Goal: Information Seeking & Learning: Learn about a topic

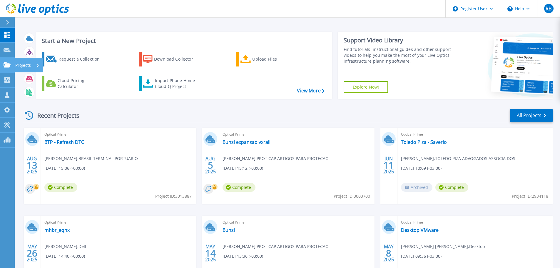
click at [24, 67] on p "Projects" at bounding box center [23, 65] width 16 height 15
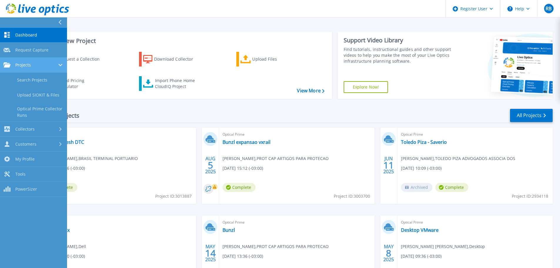
click at [27, 66] on span "Projects" at bounding box center [23, 64] width 16 height 5
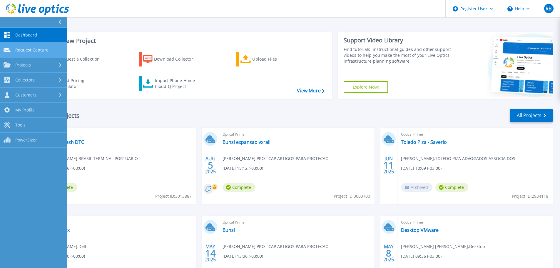
click at [34, 46] on link "Request Capture Request Capture" at bounding box center [33, 50] width 67 height 15
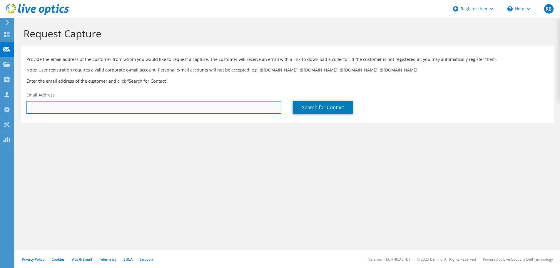
click at [158, 111] on input "text" at bounding box center [153, 107] width 255 height 13
paste input "Eder Cursino Picanço <eder.picanco@superterminais.com.br>"
drag, startPoint x: 75, startPoint y: 105, endPoint x: -10, endPoint y: 104, distance: 85.0
click at [0, 104] on html "RB Dell User Rodrigo Bona Rodrigo.Bona@dell.com Dell My Profile Log Out \n Help…" at bounding box center [280, 134] width 560 height 268
click at [159, 104] on input "eder.picanco@superterminais.com.br>" at bounding box center [153, 107] width 255 height 13
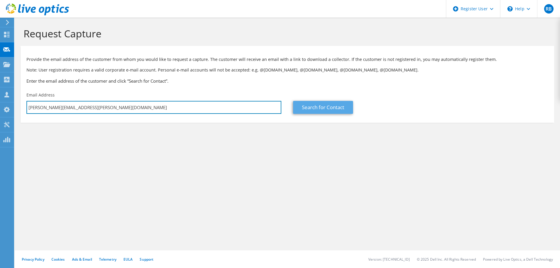
type input "eder.picanco@superterminais.com.br"
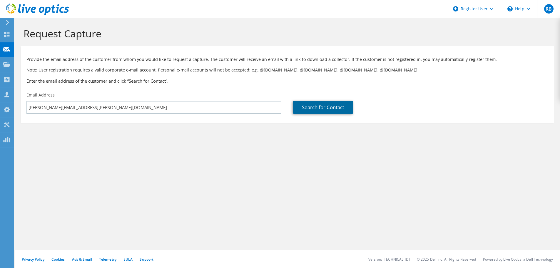
click at [330, 107] on link "Search for Contact" at bounding box center [323, 107] width 60 height 13
type input "Amazon Transportes"
type input "Eder"
type input "Picanco"
type input "Brazil"
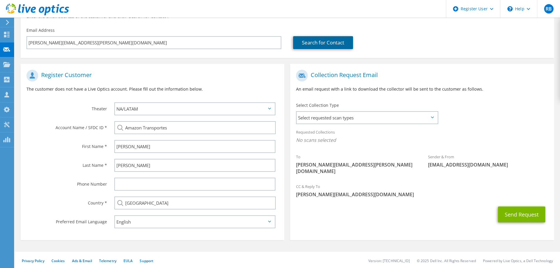
scroll to position [66, 0]
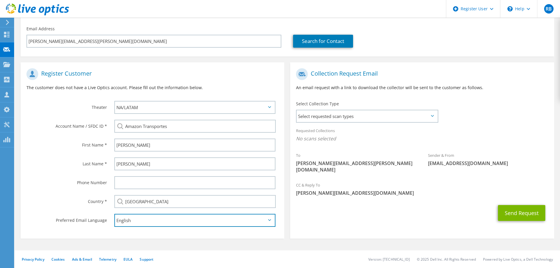
click at [204, 225] on select "English Deutsch Español Français Italiano Polski Português Русский 한국어 中文 日本語" at bounding box center [194, 220] width 161 height 13
select select "pt-BR"
click at [114, 214] on select "English Deutsch Español Français Italiano Polski Português Русский 한국어 中文 日本語" at bounding box center [194, 220] width 161 height 13
click at [385, 116] on span "Select requested scan types" at bounding box center [367, 116] width 141 height 12
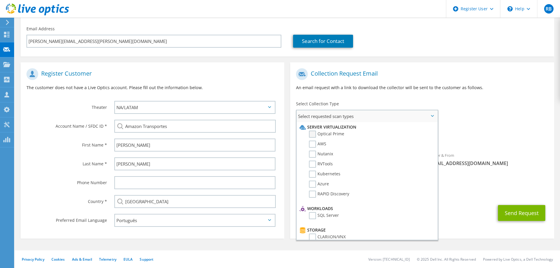
click at [312, 132] on label "Optical Prime" at bounding box center [326, 134] width 35 height 7
click at [0, 0] on input "Optical Prime" at bounding box center [0, 0] width 0 height 0
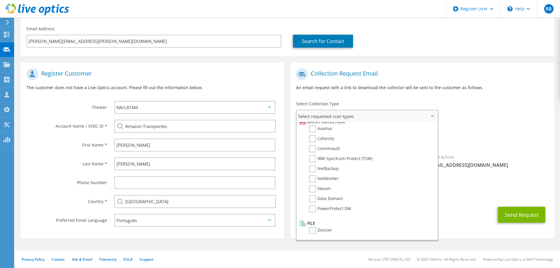
scroll to position [0, 0]
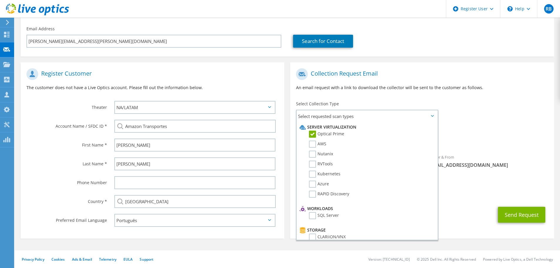
click at [547, 172] on div "Sender & From liveoptics@liveoptics.com" at bounding box center [488, 162] width 132 height 23
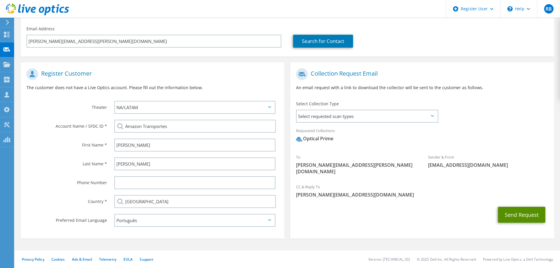
click at [513, 207] on button "Send Request" at bounding box center [521, 215] width 47 height 16
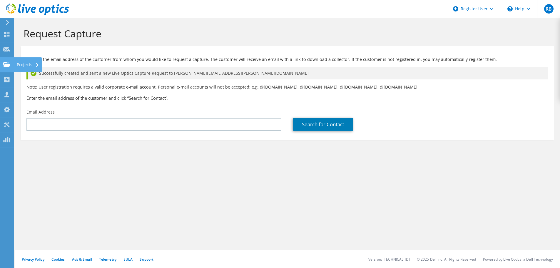
click at [21, 64] on div "Projects" at bounding box center [28, 64] width 28 height 15
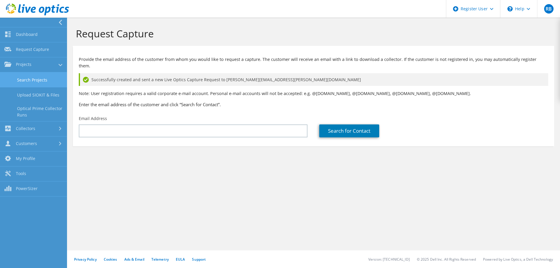
click at [34, 80] on link "Search Projects" at bounding box center [33, 79] width 67 height 15
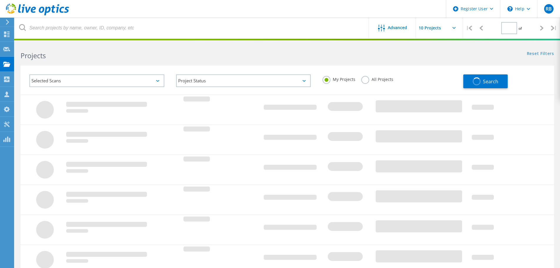
type input "1"
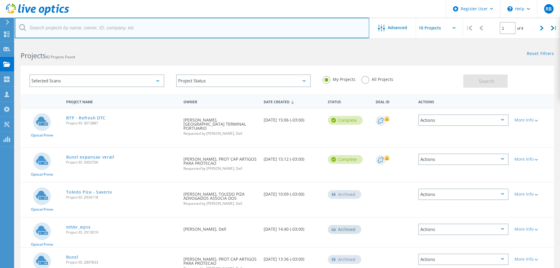
click at [155, 32] on input "text" at bounding box center [192, 28] width 355 height 21
click at [90, 30] on input "text" at bounding box center [192, 28] width 355 height 21
paste input "2441233807"
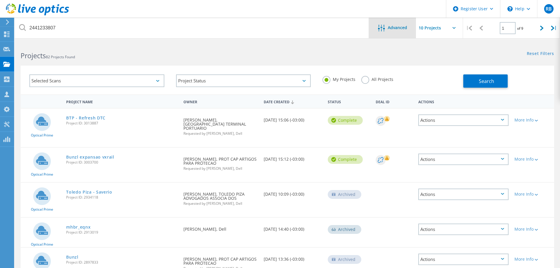
click at [394, 26] on span "Advanced" at bounding box center [397, 28] width 19 height 4
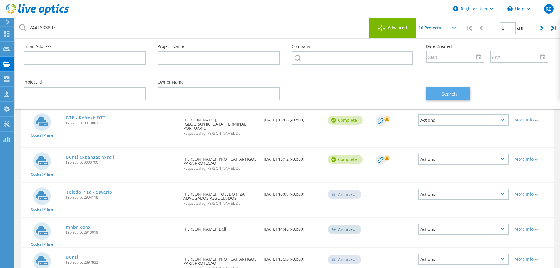
click at [449, 95] on span "Search" at bounding box center [449, 94] width 15 height 6
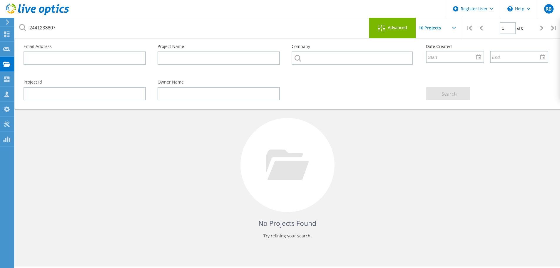
click at [408, 141] on div "No Projects Found Try refining your search." at bounding box center [288, 170] width 534 height 152
click at [391, 29] on span "Advanced" at bounding box center [397, 28] width 19 height 4
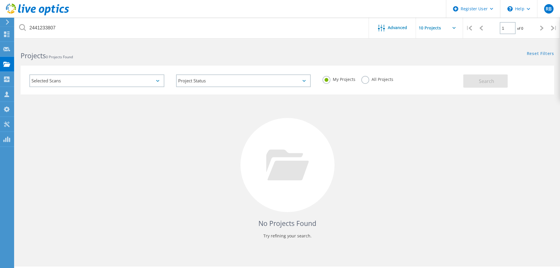
click at [367, 79] on label "All Projects" at bounding box center [377, 79] width 32 height 6
click at [0, 0] on input "All Projects" at bounding box center [0, 0] width 0 height 0
click at [470, 81] on button "Search" at bounding box center [485, 80] width 44 height 13
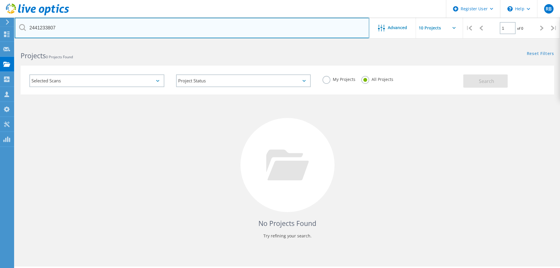
click at [56, 28] on input "2441233807" at bounding box center [192, 28] width 355 height 21
type input "superterminais"
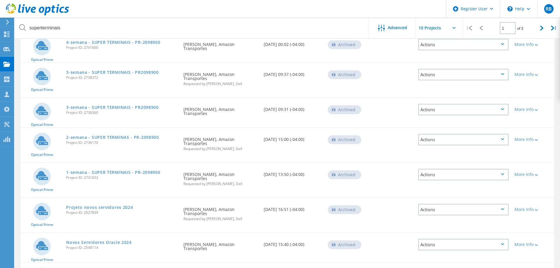
scroll to position [118, 0]
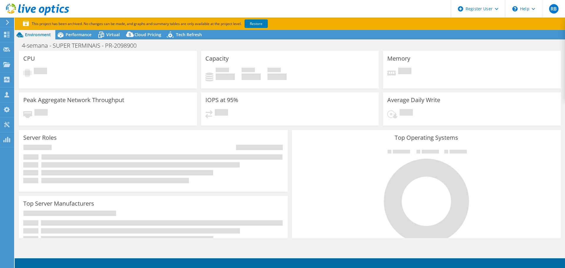
select select "USD"
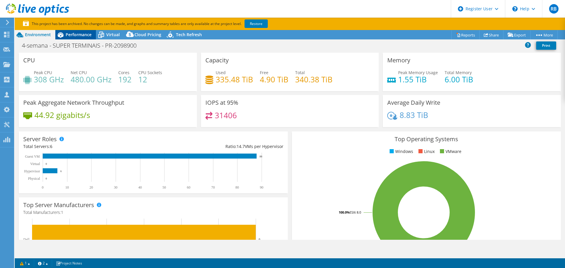
click at [73, 32] on span "Performance" at bounding box center [79, 35] width 26 height 6
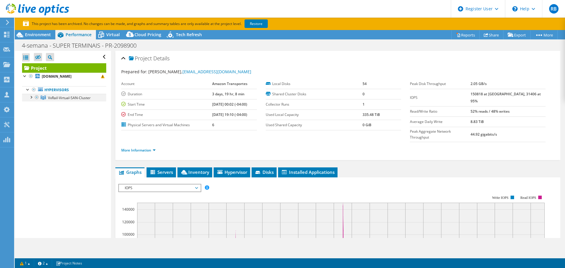
click at [31, 97] on div at bounding box center [31, 97] width 6 height 6
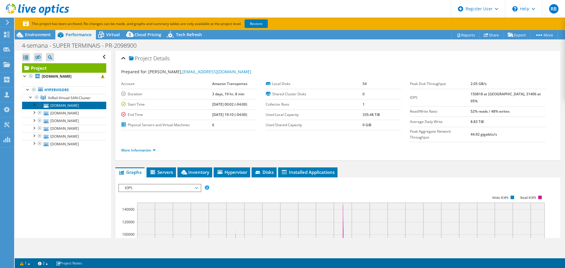
click at [71, 109] on link "esxivxrail06.terminal.com.br" at bounding box center [64, 105] width 84 height 8
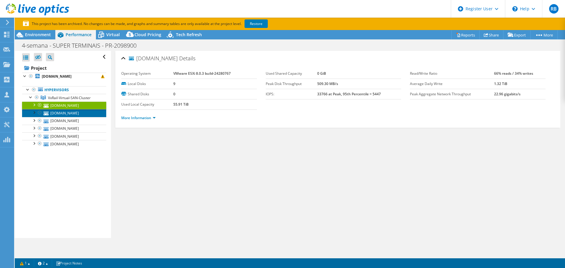
click at [74, 115] on link "esxivxrail05.terminal.com.br" at bounding box center [64, 113] width 84 height 8
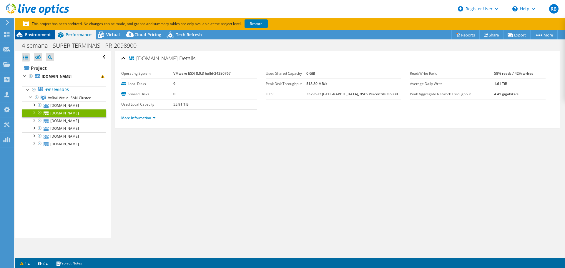
click at [34, 36] on span "Environment" at bounding box center [38, 35] width 26 height 6
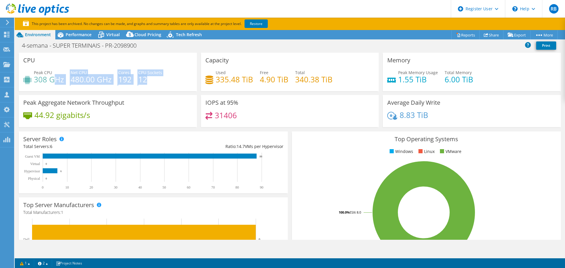
drag, startPoint x: 56, startPoint y: 81, endPoint x: 151, endPoint y: 80, distance: 95.0
click at [151, 80] on div "Peak CPU 308 GHz Net CPU 480.00 GHz Cores 192 CPU Sockets 12" at bounding box center [107, 78] width 169 height 19
click at [151, 83] on div "Peak CPU 308 GHz Net CPU 480.00 GHz Cores 192 CPU Sockets 12" at bounding box center [107, 78] width 169 height 19
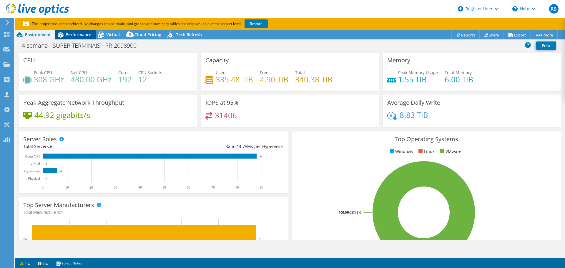
click at [68, 39] on div "Performance" at bounding box center [75, 34] width 41 height 9
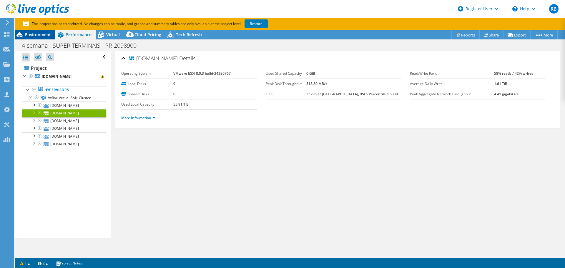
click at [44, 38] on div "Environment" at bounding box center [35, 34] width 41 height 9
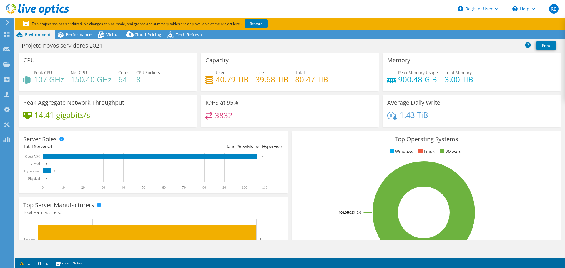
select select "USD"
click at [256, 25] on link "Restore" at bounding box center [255, 23] width 23 height 9
click at [307, 66] on div "Capacity Used 40.79 TiB Free 39.68 TiB Total 80.47 TiB" at bounding box center [290, 72] width 178 height 39
click at [80, 36] on span "Performance" at bounding box center [79, 35] width 26 height 6
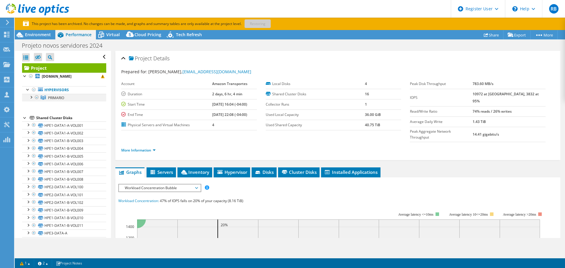
click at [30, 97] on div at bounding box center [31, 97] width 6 height 6
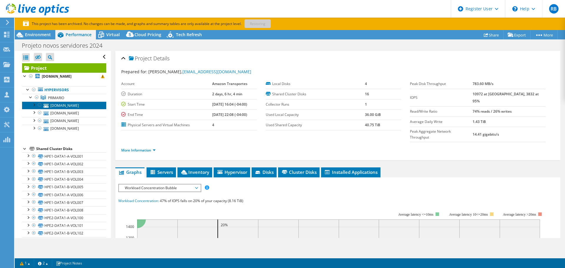
click at [76, 106] on link "[DOMAIN_NAME]" at bounding box center [64, 105] width 84 height 8
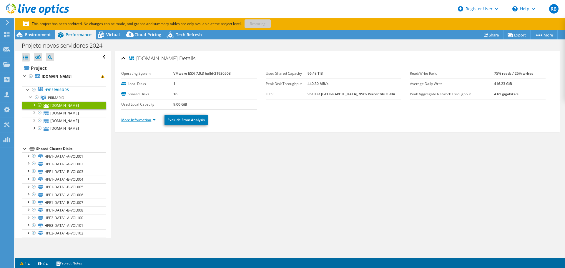
click at [135, 121] on link "More Information" at bounding box center [138, 119] width 34 height 5
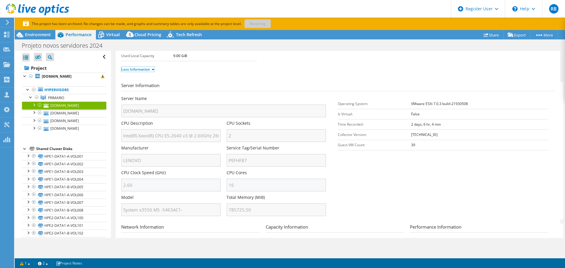
scroll to position [59, 0]
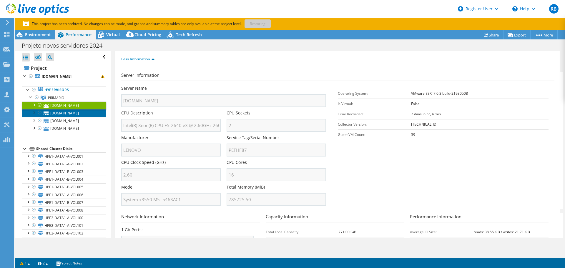
click at [54, 115] on link "[DOMAIN_NAME]" at bounding box center [64, 113] width 84 height 8
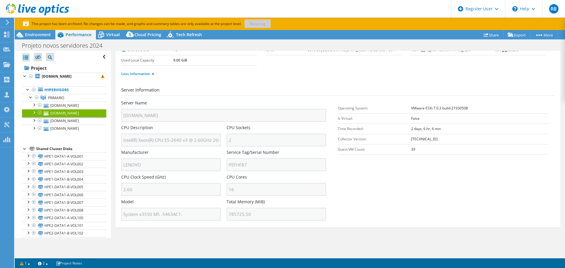
scroll to position [0, 0]
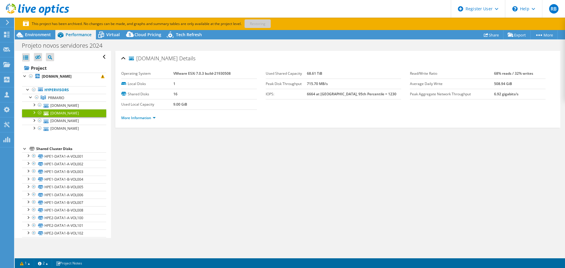
click at [133, 120] on li "More Information" at bounding box center [140, 118] width 38 height 6
click at [134, 118] on link "More Information" at bounding box center [138, 117] width 34 height 5
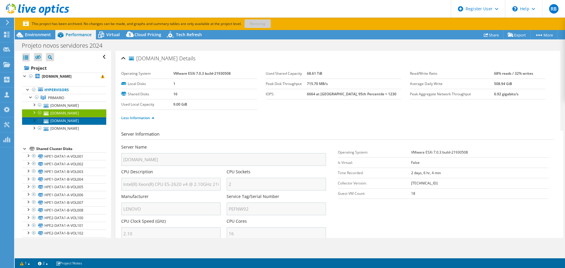
click at [74, 122] on link "[DOMAIN_NAME]" at bounding box center [64, 121] width 84 height 8
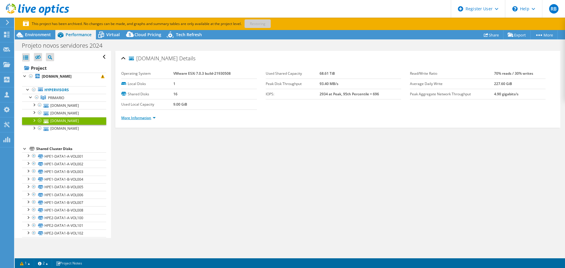
click at [132, 118] on link "More Information" at bounding box center [138, 117] width 34 height 5
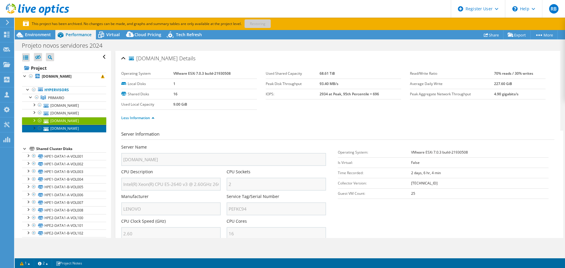
click at [65, 131] on link "[DOMAIN_NAME]" at bounding box center [64, 129] width 84 height 8
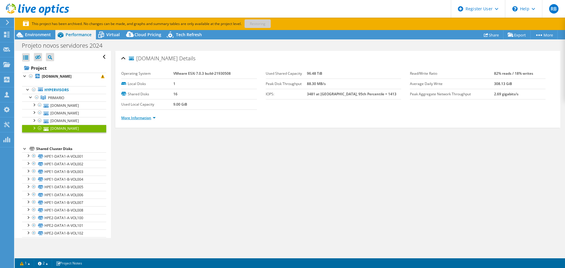
click at [141, 119] on link "More Information" at bounding box center [138, 117] width 34 height 5
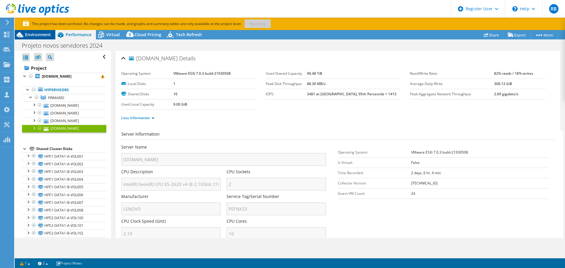
click at [42, 33] on span "Environment" at bounding box center [38, 35] width 26 height 6
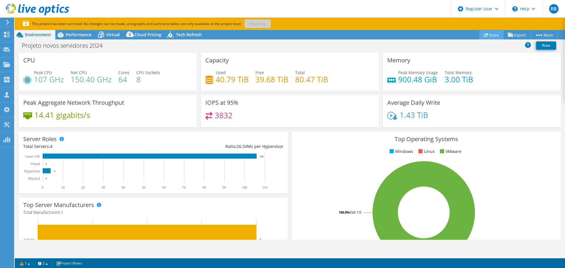
click at [488, 36] on link "Share" at bounding box center [491, 34] width 24 height 9
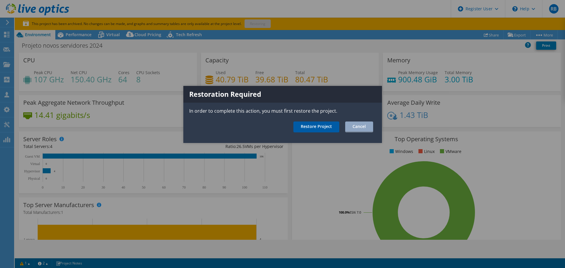
click at [317, 126] on link "Restore Project" at bounding box center [316, 126] width 46 height 11
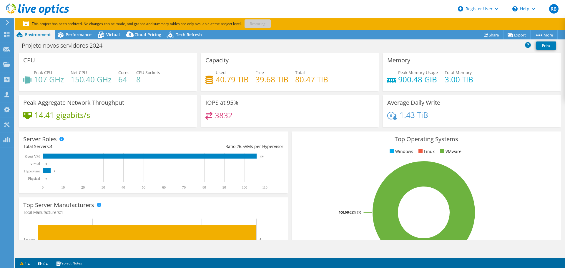
click at [123, 82] on h4 "64" at bounding box center [123, 79] width 11 height 6
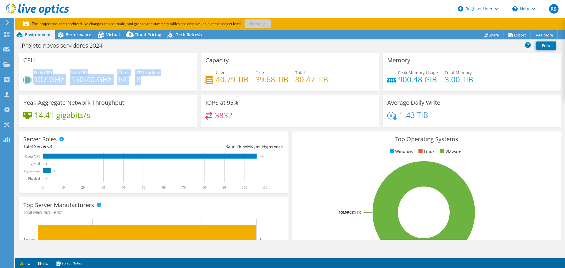
drag, startPoint x: 140, startPoint y: 79, endPoint x: 47, endPoint y: 82, distance: 93.3
click at [34, 79] on div "Peak CPU 107 GHz Net CPU 150.40 GHz Cores 64 CPU Sockets 8" at bounding box center [107, 78] width 169 height 19
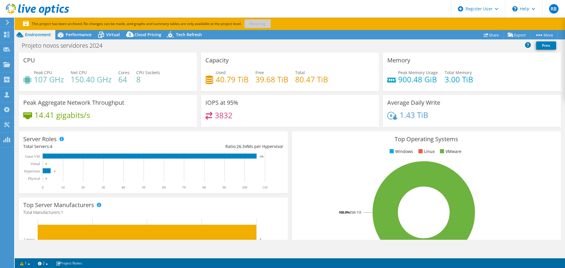
click at [155, 48] on div "Projeto novos servidores 2024 Print" at bounding box center [290, 45] width 550 height 11
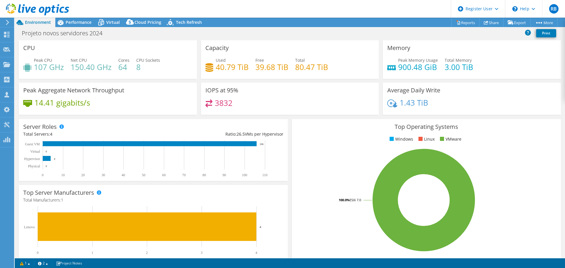
select select "USD"
